Goal: Find specific fact

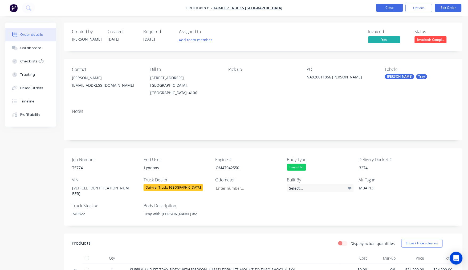
click at [381, 9] on button "Close" at bounding box center [390, 8] width 27 height 8
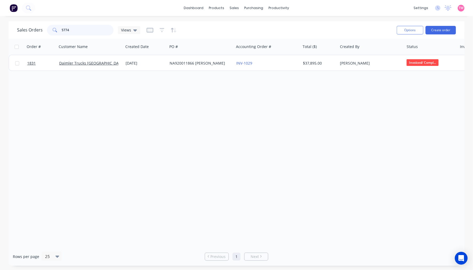
drag, startPoint x: 77, startPoint y: 27, endPoint x: 53, endPoint y: 30, distance: 24.6
click at [53, 30] on div "5774" at bounding box center [80, 30] width 67 height 11
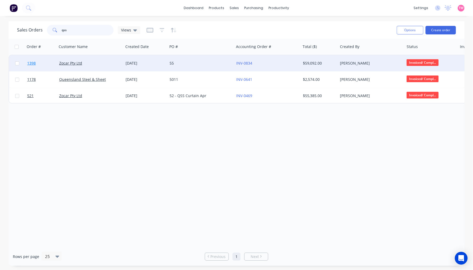
type input "qss"
click at [46, 60] on link "1398" at bounding box center [43, 63] width 32 height 16
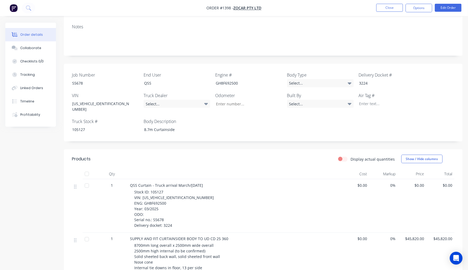
scroll to position [99, 0]
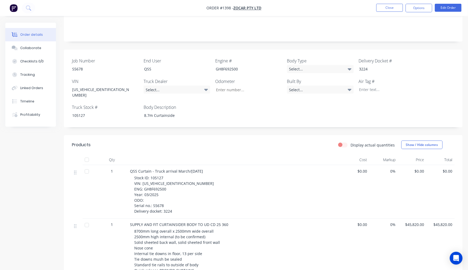
click at [161, 195] on span "Stock ID: 105127 VIN: [US_VEHICLE_IDENTIFICATION_NUMBER] ENG: GH8F692500 Year: …" at bounding box center [174, 194] width 80 height 39
copy span "S5678"
